Goal: Information Seeking & Learning: Learn about a topic

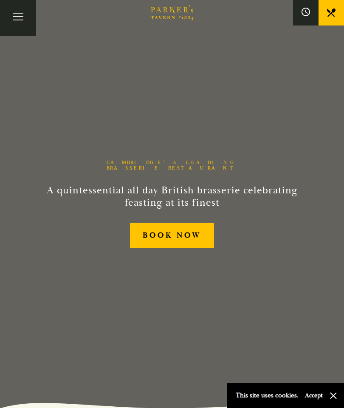
click at [201, 249] on link "BOOK NOW" at bounding box center [172, 236] width 85 height 26
click at [188, 14] on icon "Brasserie Restaurant Cambridge | Parker's Tavern Cambridge Parker's Tavern is a…" at bounding box center [172, 12] width 42 height 15
click at [23, 18] on button "Toggle navigation" at bounding box center [18, 18] width 36 height 36
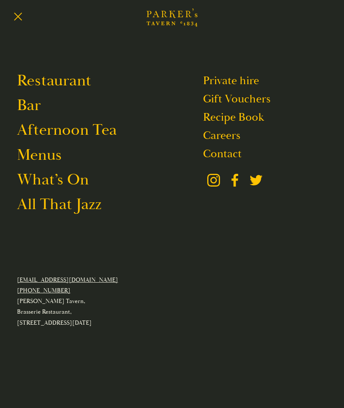
click at [73, 179] on link "What’s On" at bounding box center [53, 180] width 72 height 20
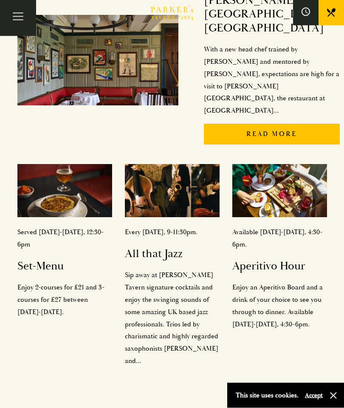
scroll to position [207, 0]
click at [145, 247] on h2 "All that Jazz" at bounding box center [172, 254] width 95 height 14
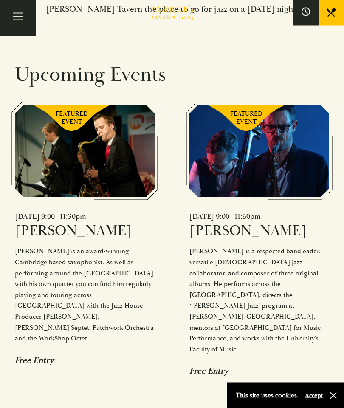
scroll to position [582, 0]
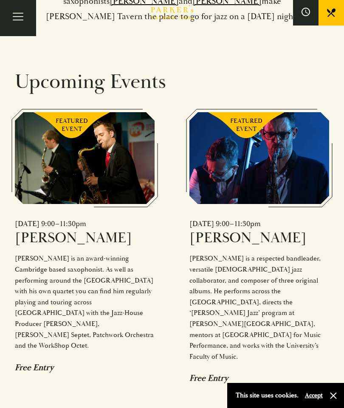
click at [332, 13] on icon at bounding box center [331, 12] width 8 height 8
click at [18, 19] on button "Toggle navigation" at bounding box center [18, 18] width 36 height 36
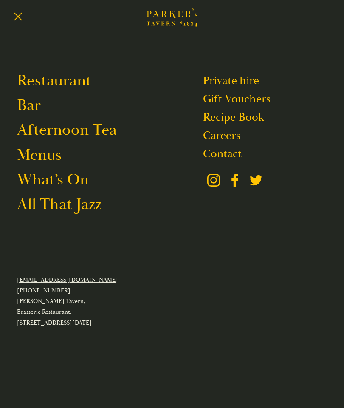
click at [55, 154] on link "Menus" at bounding box center [39, 155] width 45 height 20
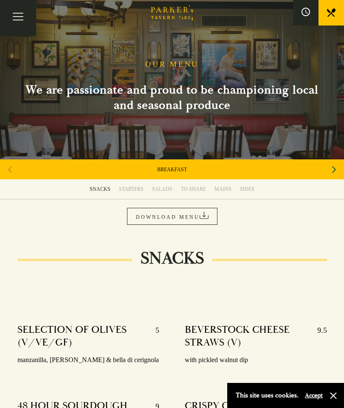
click at [302, 25] on button at bounding box center [305, 12] width 25 height 25
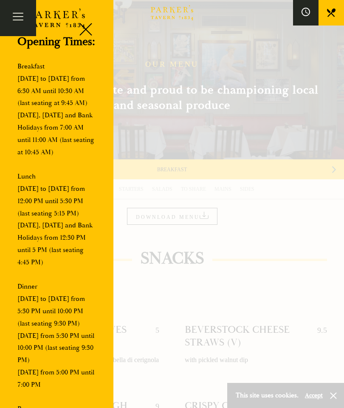
click at [82, 31] on div at bounding box center [83, 31] width 36 height 36
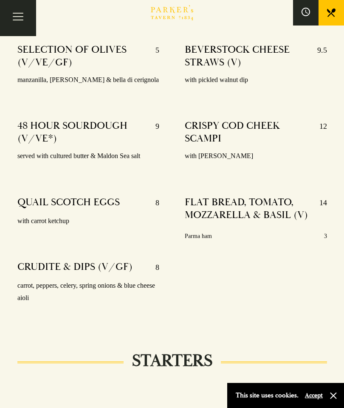
scroll to position [257, 0]
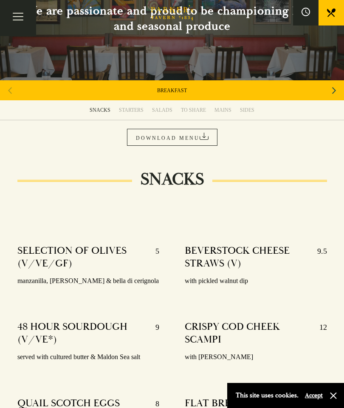
click at [224, 111] on div "MAINS" at bounding box center [223, 110] width 17 height 7
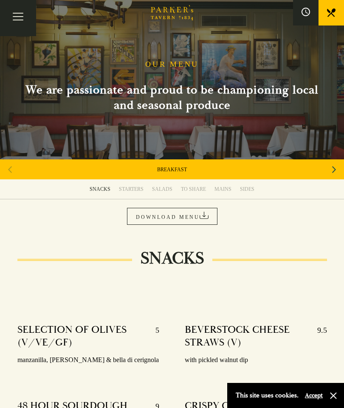
click at [196, 187] on div "TO SHARE" at bounding box center [193, 189] width 25 height 7
click at [25, 14] on button "Toggle navigation" at bounding box center [18, 18] width 36 height 36
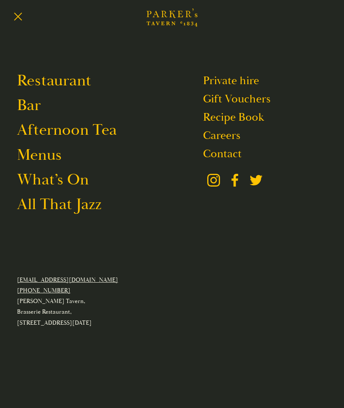
click at [33, 107] on link "Bar" at bounding box center [29, 105] width 24 height 20
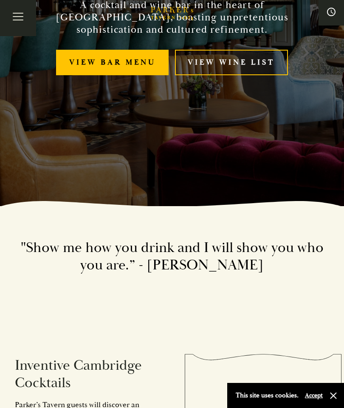
scroll to position [206, 0]
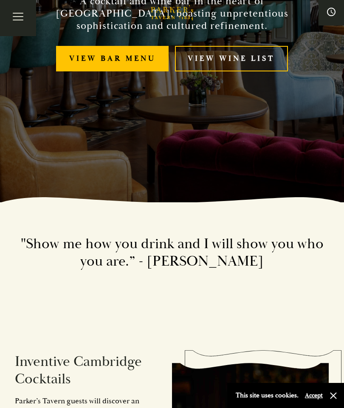
click at [117, 72] on link "View bar menu" at bounding box center [112, 59] width 113 height 26
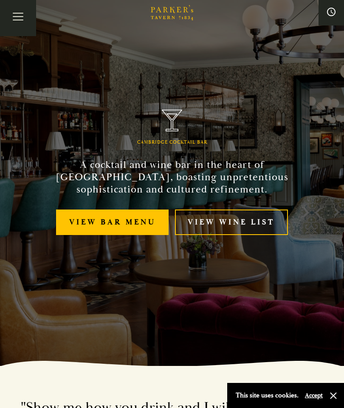
scroll to position [42, 0]
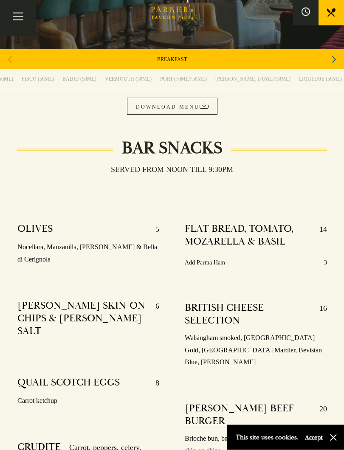
scroll to position [92, 0]
